Goal: Task Accomplishment & Management: Manage account settings

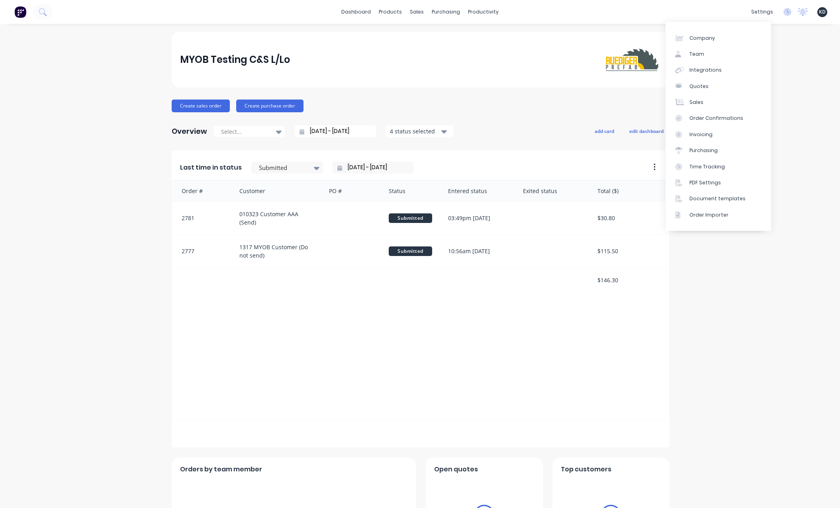
click at [819, 12] on span "KD" at bounding box center [822, 11] width 7 height 7
click at [789, 102] on button "Sign out" at bounding box center [773, 100] width 106 height 16
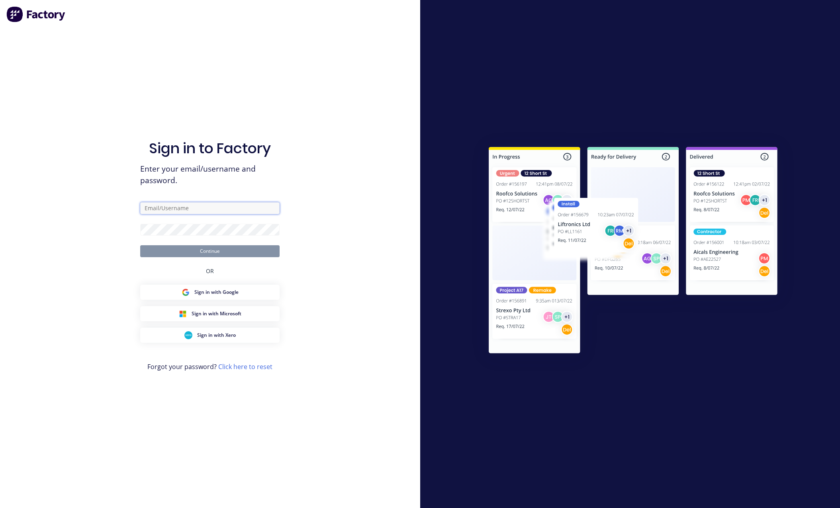
click at [239, 209] on input "text" at bounding box center [209, 208] width 139 height 12
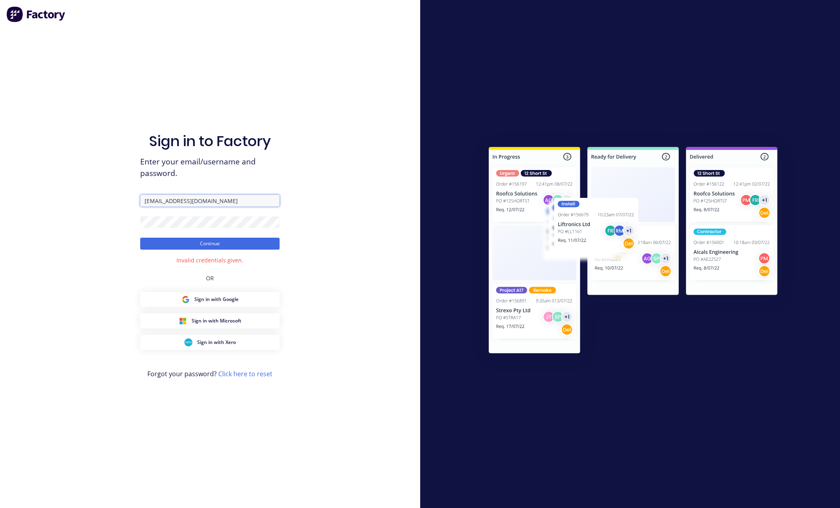
click at [239, 202] on input "[EMAIL_ADDRESS][DOMAIN_NAME]" at bounding box center [209, 201] width 139 height 12
paste input "[DOMAIN_NAME]"
type input "[EMAIL_ADDRESS][DOMAIN_NAME]"
click at [348, 191] on div "Sign in to Factory Enter your email/username and password. [EMAIL_ADDRESS][DOMA…" at bounding box center [210, 254] width 420 height 508
click at [245, 245] on button "Continue" at bounding box center [209, 244] width 139 height 12
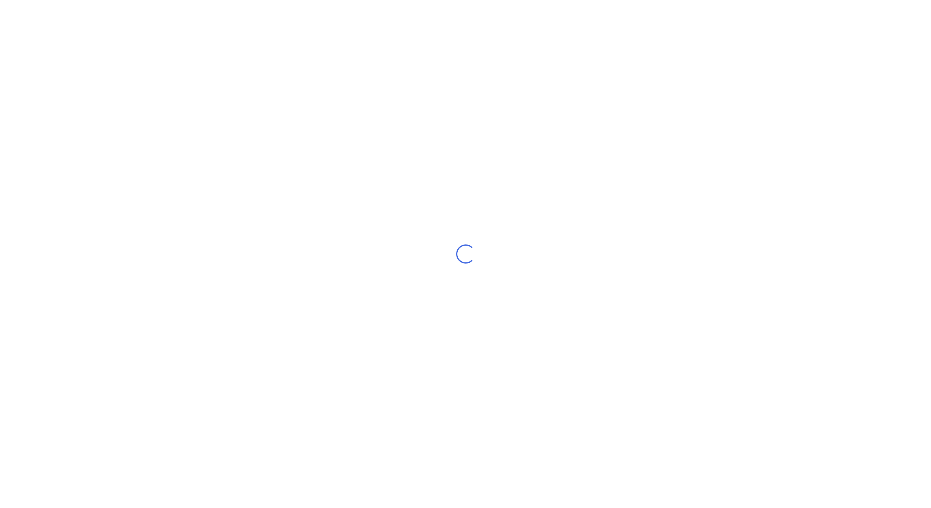
click at [732, 205] on div "Loading..." at bounding box center [465, 254] width 931 height 508
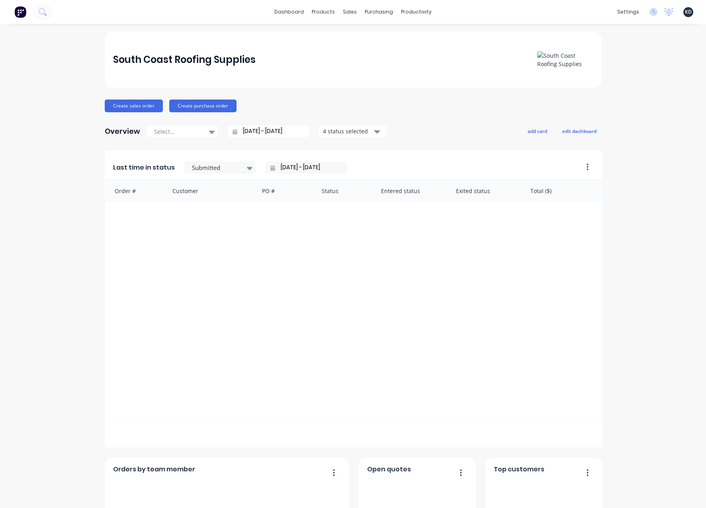
click at [629, 300] on div "South Coast Roofing Supplies Create sales order Create purchase order Overview …" at bounding box center [353, 393] width 706 height 723
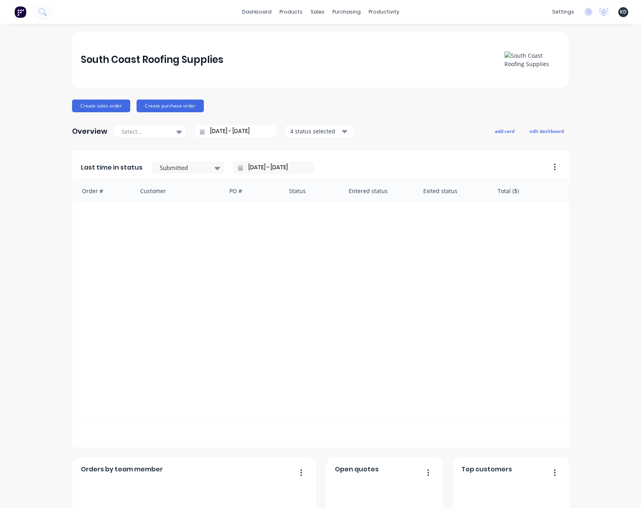
click at [603, 264] on div "South Coast Roofing Supplies Create sales order Create purchase order Overview …" at bounding box center [320, 393] width 641 height 723
click at [340, 38] on div "Sales Orders" at bounding box center [344, 38] width 33 height 7
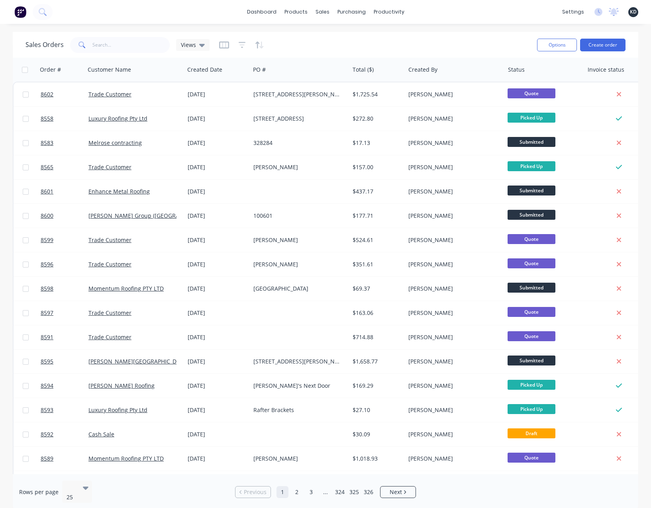
click at [438, 29] on div "dashboard products sales purchasing productivity dashboard products Product Cat…" at bounding box center [325, 254] width 651 height 508
click at [322, 53] on div "Materials" at bounding box center [318, 54] width 24 height 7
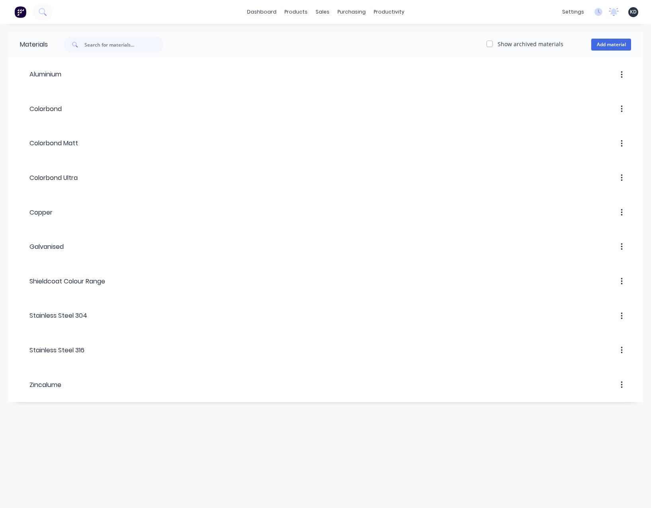
click at [558, 462] on div "Materials Show archived materials Add material Aluminium Colorbond Colorbond Ma…" at bounding box center [325, 266] width 651 height 484
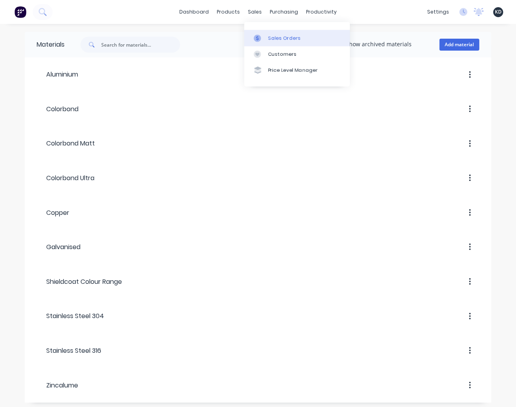
click at [282, 36] on div "Sales Orders" at bounding box center [284, 38] width 33 height 7
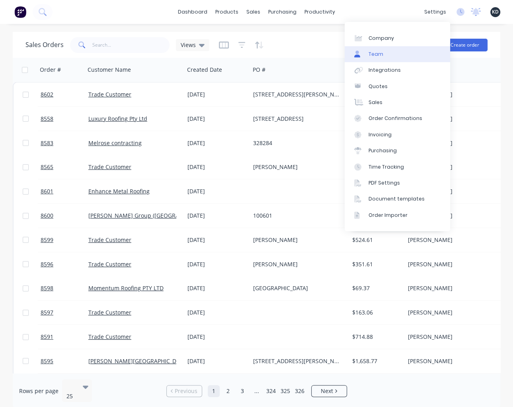
click at [414, 57] on link "Team" at bounding box center [398, 54] width 106 height 16
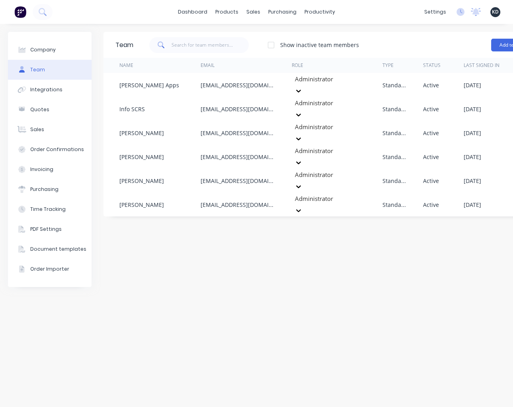
click at [389, 263] on div "Team Show inactive team members Add team member Name Email Role Type Status Las…" at bounding box center [333, 215] width 458 height 367
click at [499, 50] on button "Add team member" at bounding box center [520, 45] width 59 height 13
click at [432, 225] on div "Team Show inactive team members Add team member Name Email Role Type Status Las…" at bounding box center [333, 215] width 458 height 367
click at [206, 278] on div "Team Show inactive team members Add team member Name Email Role Type Status Las…" at bounding box center [333, 215] width 458 height 367
click at [272, 42] on div at bounding box center [271, 45] width 16 height 16
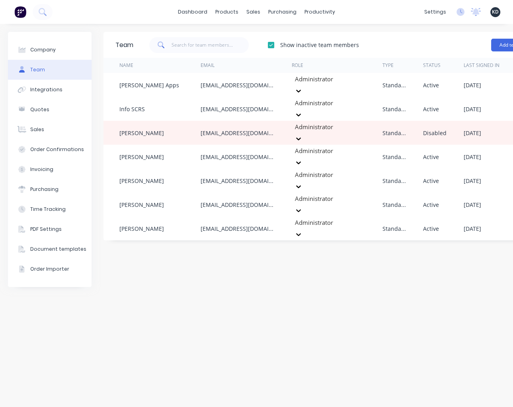
click at [272, 48] on div at bounding box center [271, 45] width 16 height 16
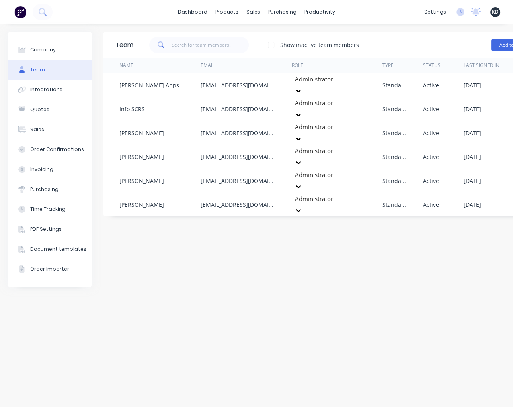
click at [272, 48] on div at bounding box center [271, 45] width 16 height 16
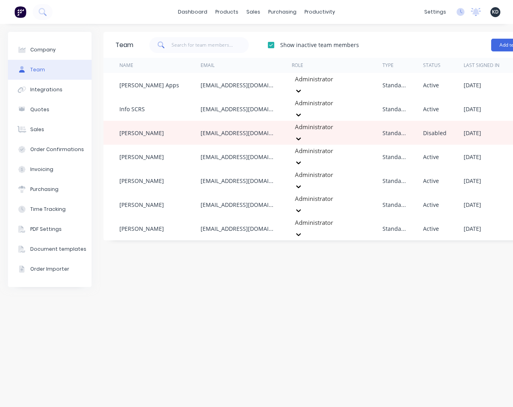
click at [272, 48] on div at bounding box center [271, 45] width 16 height 16
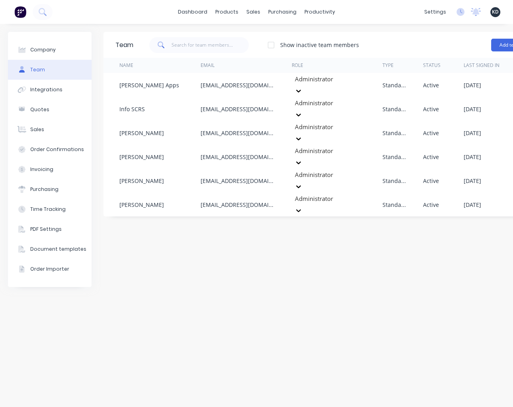
click at [348, 218] on div "Team Show inactive team members Add team member Name Email Role Type Status Las…" at bounding box center [333, 215] width 458 height 367
click at [492, 12] on span "KD" at bounding box center [495, 11] width 7 height 7
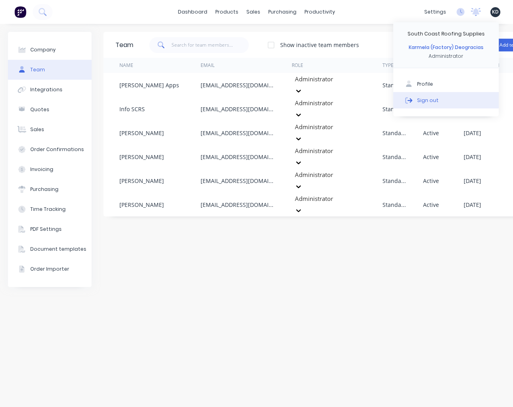
click at [457, 107] on button "Sign out" at bounding box center [446, 100] width 106 height 16
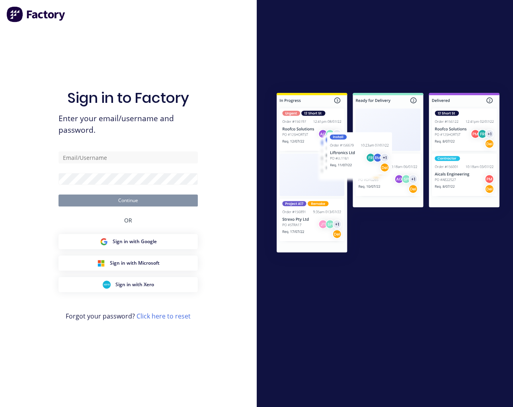
click at [439, 292] on div at bounding box center [385, 203] width 257 height 246
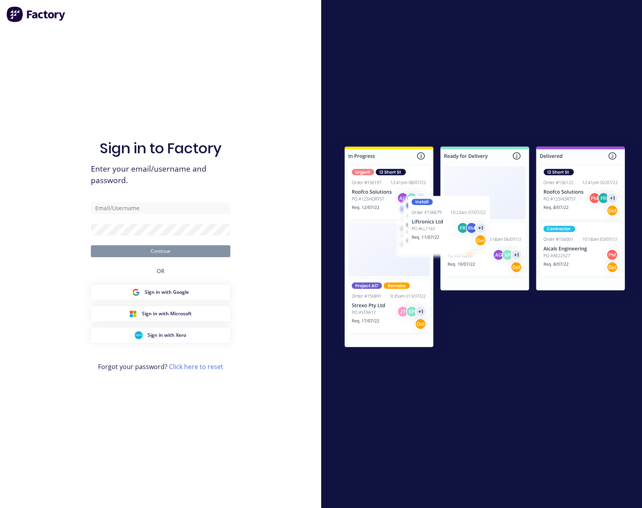
click at [519, 399] on div at bounding box center [481, 254] width 321 height 508
